Goal: Navigation & Orientation: Find specific page/section

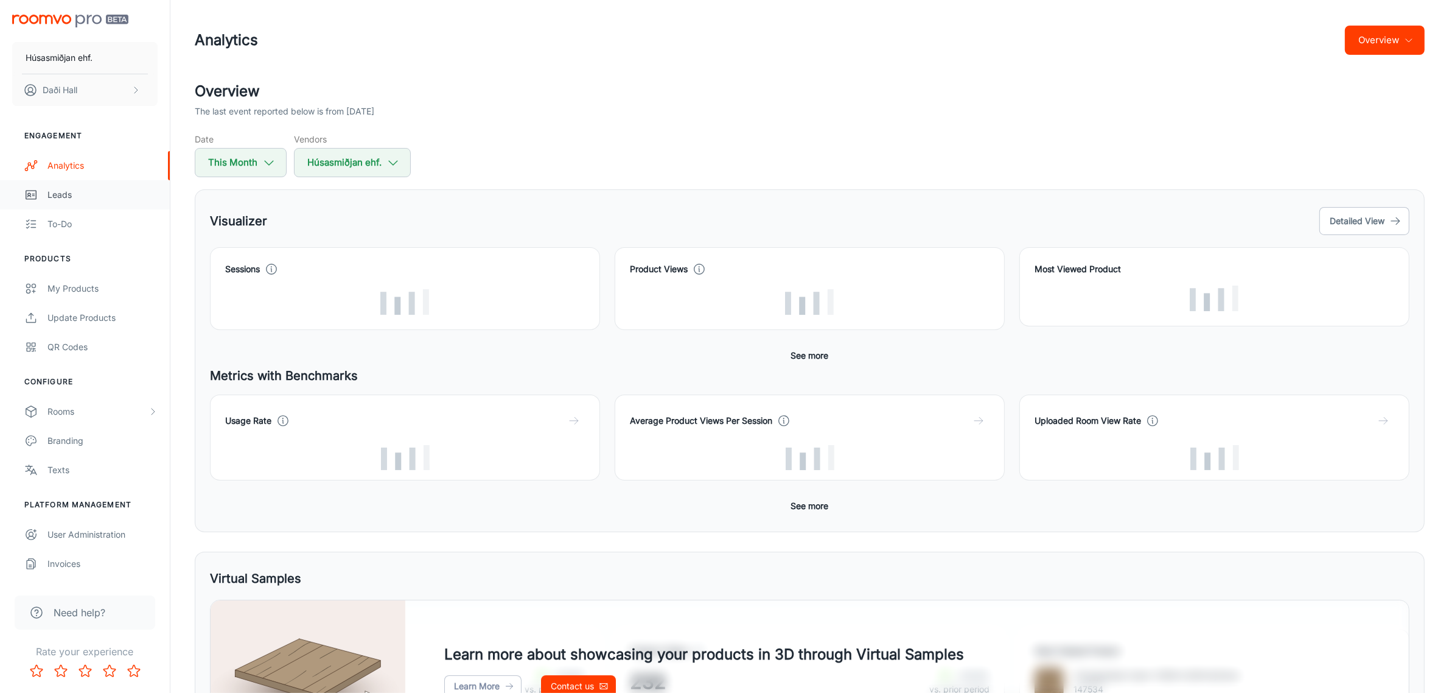
click at [68, 192] on div "Leads" at bounding box center [102, 194] width 110 height 13
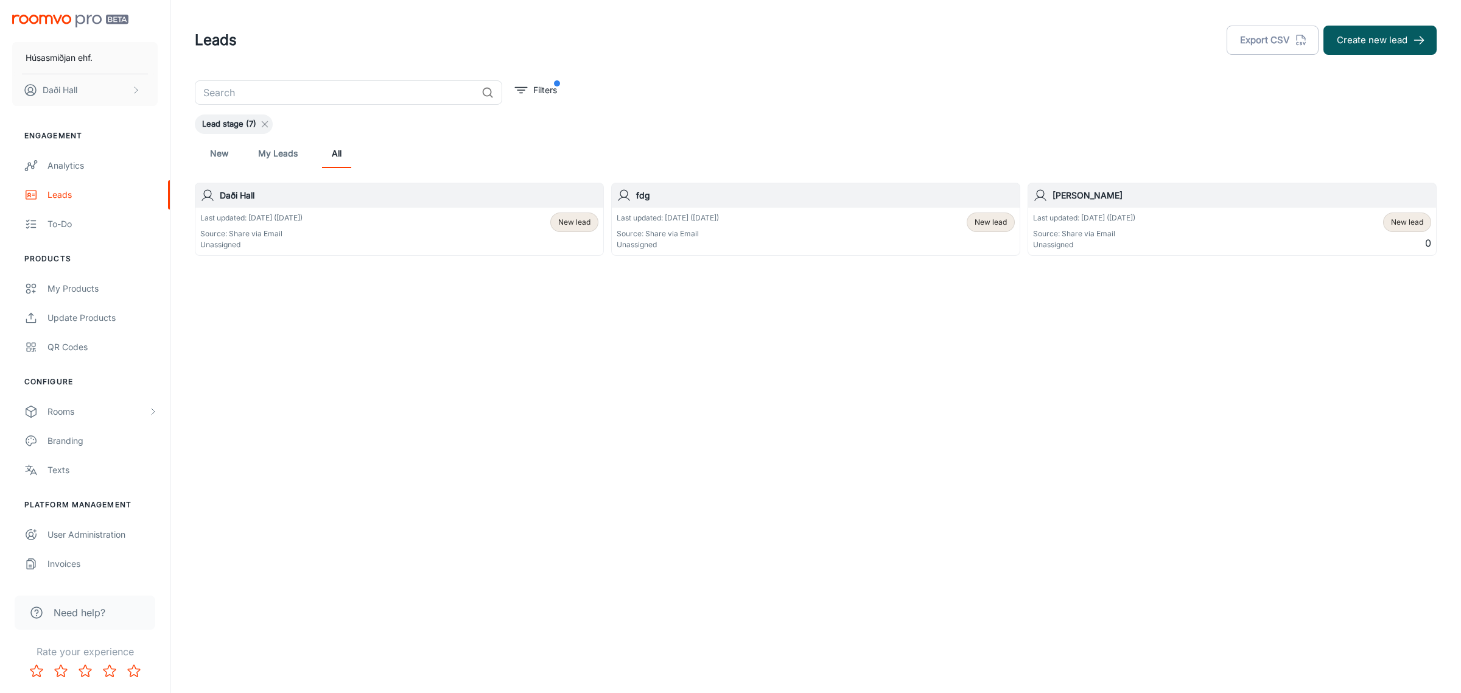
click at [263, 125] on line at bounding box center [264, 124] width 5 height 5
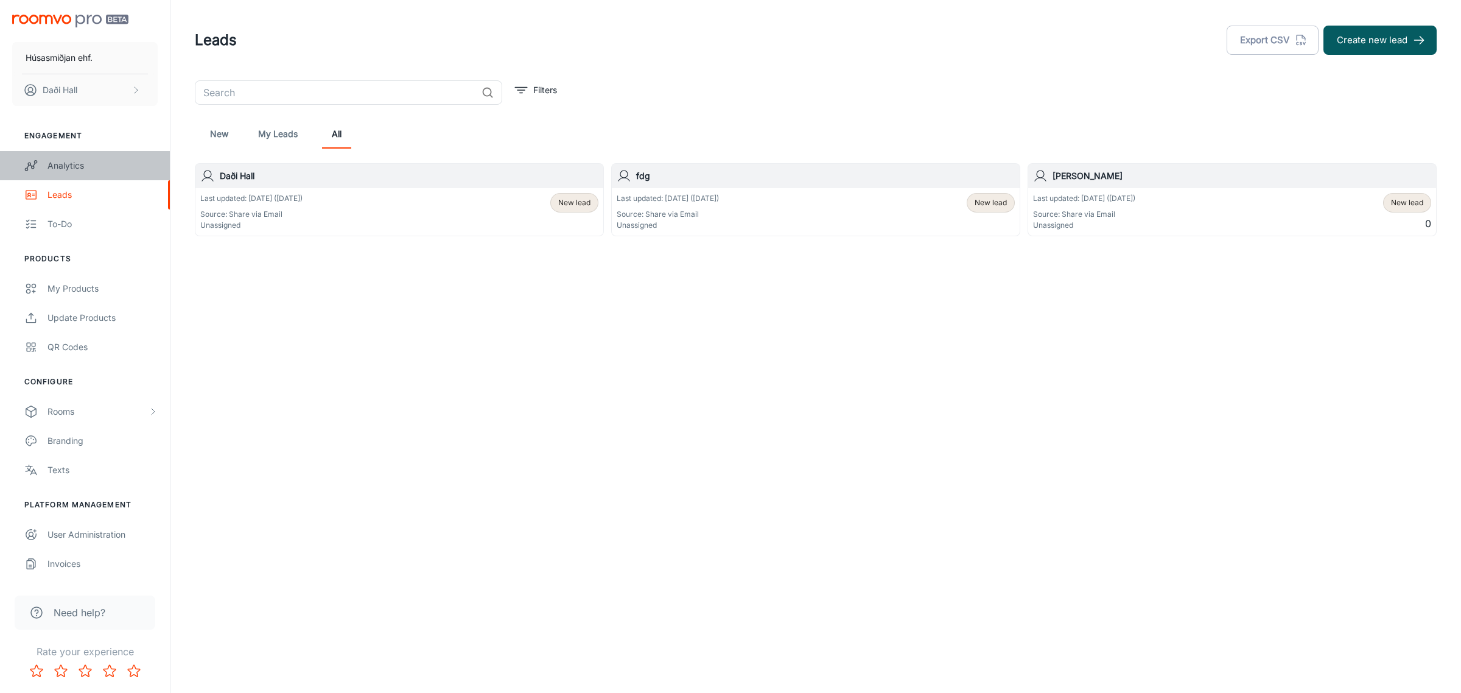
click at [81, 167] on div "Analytics" at bounding box center [102, 165] width 110 height 13
